Goal: Entertainment & Leisure: Consume media (video, audio)

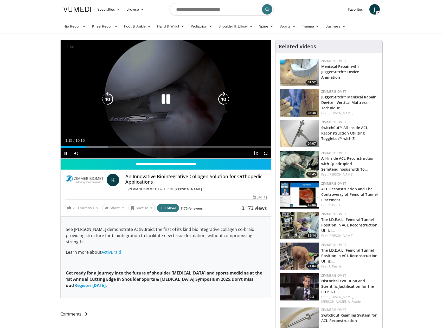
click at [167, 101] on icon "Video Player" at bounding box center [165, 99] width 15 height 15
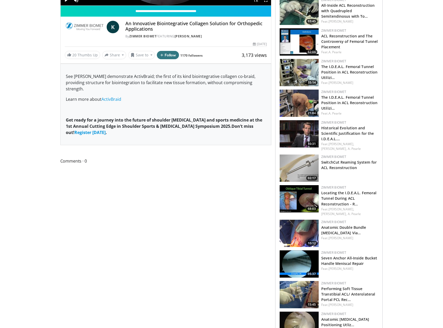
scroll to position [156, 0]
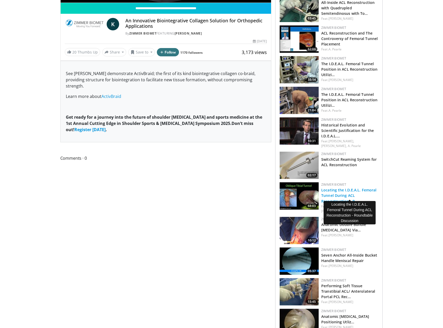
click at [335, 188] on link "Locating the I.D.E.A.L. Femoral Tunnel During ACL Reconstruction - R…" at bounding box center [348, 196] width 55 height 16
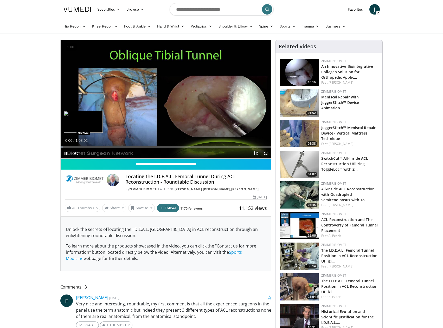
click at [83, 145] on div "Loaded : 1.21% 0:00:06 0:07:23" at bounding box center [166, 145] width 211 height 5
click at [73, 145] on div "Loaded : 12.39% 0:07:25 0:04:17" at bounding box center [166, 145] width 211 height 5
click at [69, 147] on div "0:04:09" at bounding box center [65, 147] width 9 height 2
click at [68, 148] on div "0:02:47" at bounding box center [65, 147] width 9 height 2
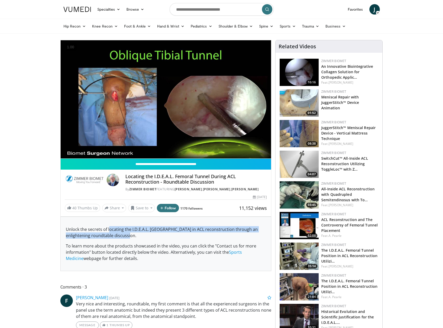
drag, startPoint x: 109, startPoint y: 235, endPoint x: 196, endPoint y: 242, distance: 86.9
click at [196, 239] on p "Unlock the secrets of locating the I.D.E.A.L. [GEOGRAPHIC_DATA] in ACL reconstr…" at bounding box center [166, 233] width 200 height 12
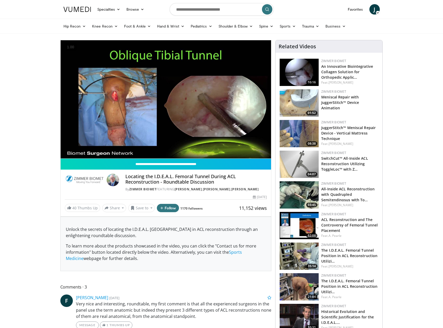
click at [189, 250] on span "To learn more about the products showcased in the video, you can click the "Con…" at bounding box center [161, 249] width 190 height 12
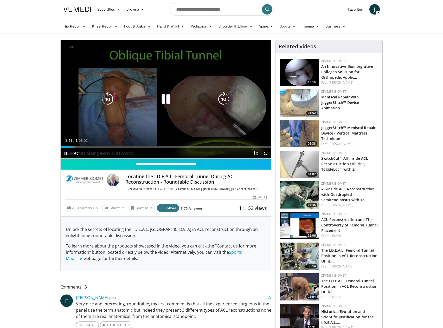
click at [168, 102] on icon "Video Player" at bounding box center [165, 99] width 15 height 15
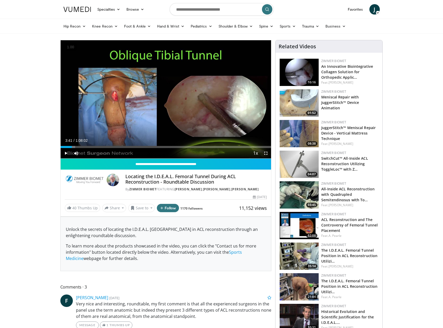
drag, startPoint x: 196, startPoint y: 179, endPoint x: 211, endPoint y: 184, distance: 15.4
click at [211, 184] on h4 "Locating the I.D.E.A.L. Femoral Tunnel During ACL Reconstruction - Roundtable D…" at bounding box center [195, 179] width 141 height 11
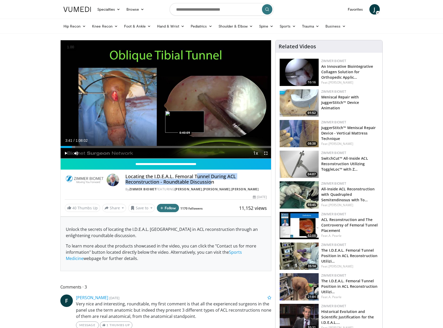
click at [185, 146] on div "Loaded : 7.04% 0:03:41 0:40:09" at bounding box center [166, 147] width 211 height 2
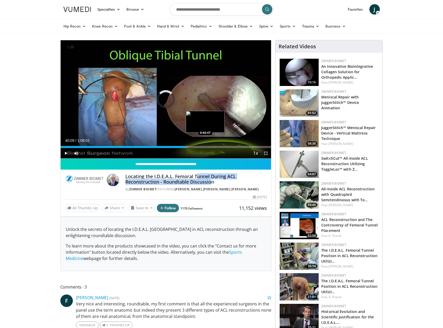
click at [205, 147] on div "Loaded : 60.50% 0:40:09 0:46:47" at bounding box center [166, 147] width 211 height 2
click at [230, 148] on div "Loaded : 69.38% 0:46:42 0:54:36" at bounding box center [166, 147] width 211 height 2
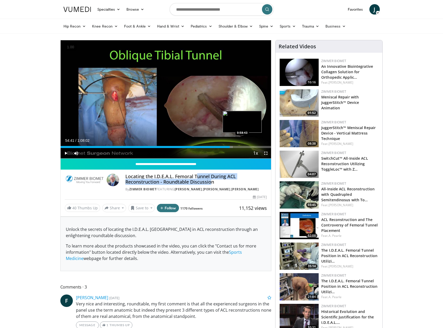
click at [242, 147] on div "Loaded : 81.64% 0:54:41 0:58:43" at bounding box center [166, 147] width 211 height 2
click at [249, 147] on div "Loaded : 86.79% 0:58:43 1:00:49" at bounding box center [166, 147] width 211 height 2
click at [257, 146] on div "Loaded : 89.73% 1:00:49 1:03:35" at bounding box center [166, 147] width 211 height 2
click at [262, 147] on div "Loaded : 94.39% 1:03:35 1:05:01" at bounding box center [166, 147] width 211 height 2
click at [267, 147] on div "Loaded : 96.60% 1:05:01 1:06:52" at bounding box center [166, 147] width 211 height 2
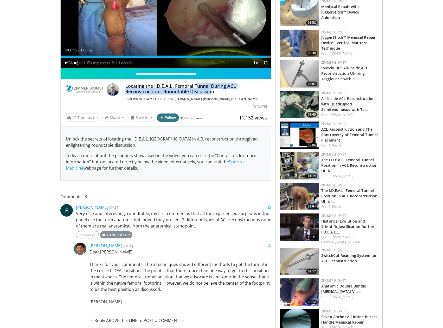
scroll to position [104, 0]
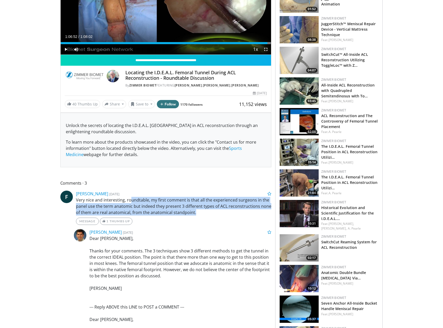
drag, startPoint x: 129, startPoint y: 207, endPoint x: 255, endPoint y: 217, distance: 126.0
click at [255, 216] on p "Very nice and interesting, roundtable, my first comment is that all the experie…" at bounding box center [174, 206] width 196 height 19
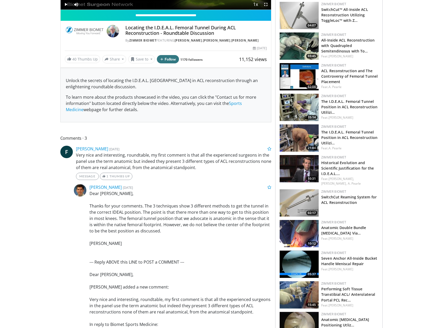
scroll to position [156, 0]
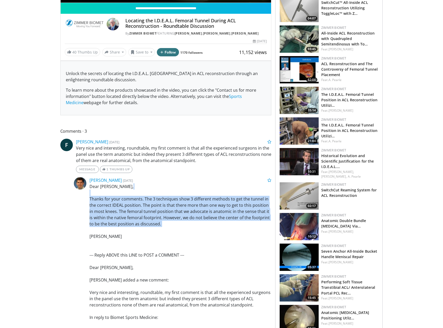
drag, startPoint x: 130, startPoint y: 200, endPoint x: 266, endPoint y: 232, distance: 140.1
click at [266, 232] on p "Dear [PERSON_NAME], Thanks for your comments. The 3 techniques show 3 different…" at bounding box center [180, 321] width 182 height 275
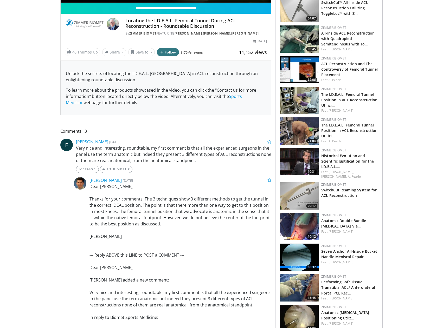
click at [183, 243] on p "Dear [PERSON_NAME], Thanks for your comments. The 3 techniques show 3 different…" at bounding box center [180, 321] width 182 height 275
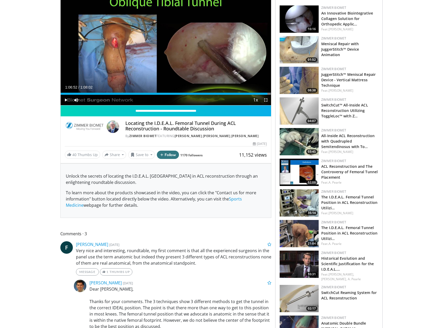
scroll to position [52, 0]
